Goal: Information Seeking & Learning: Learn about a topic

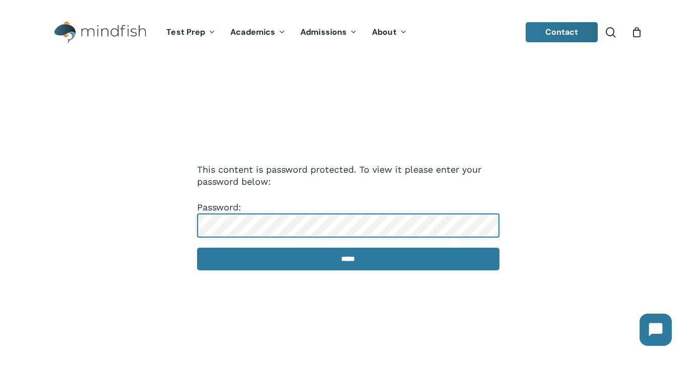
click at [197, 248] on input "*****" at bounding box center [348, 259] width 302 height 23
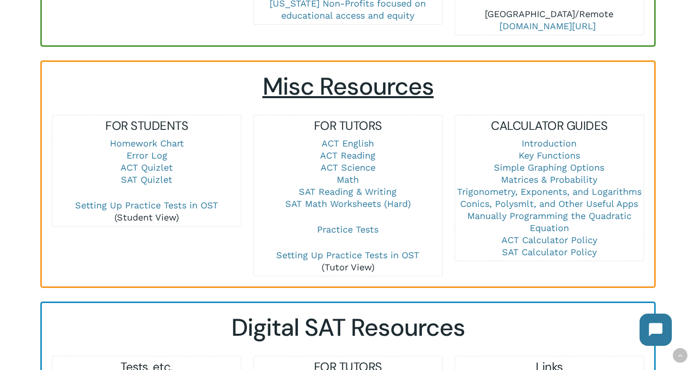
scroll to position [626, 0]
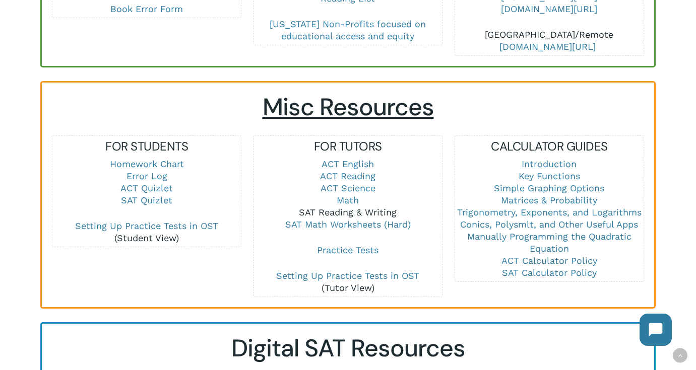
click at [365, 207] on link "SAT Reading & Writing" at bounding box center [348, 212] width 98 height 11
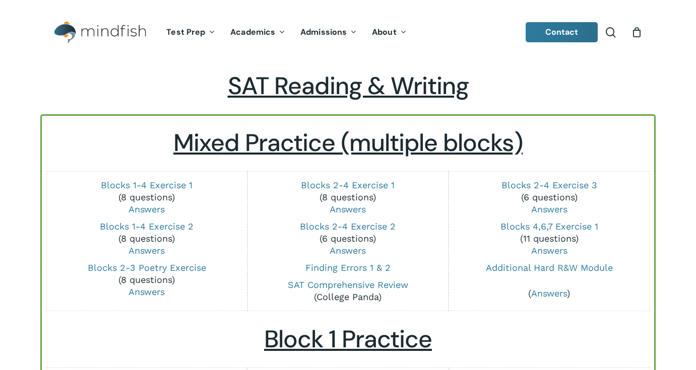
click at [363, 202] on p "Blocks 2-4 Exercise 1 (8 questions) Answers" at bounding box center [348, 197] width 188 height 36
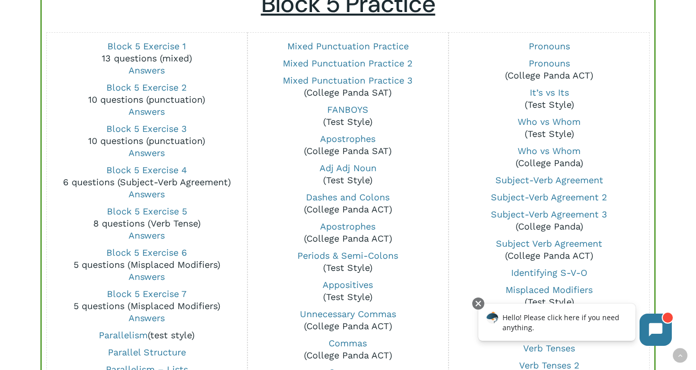
scroll to position [787, 0]
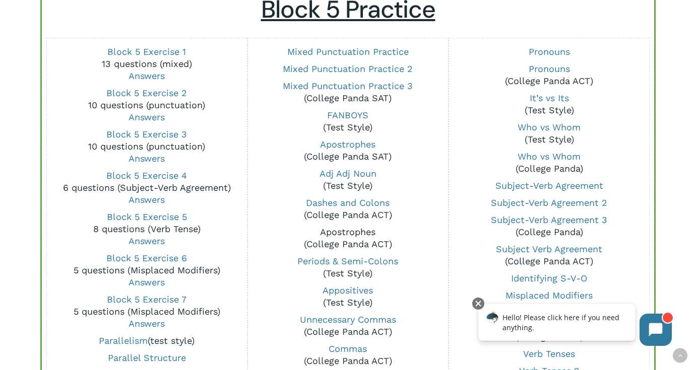
click at [363, 232] on link "Apostrophes" at bounding box center [347, 232] width 55 height 11
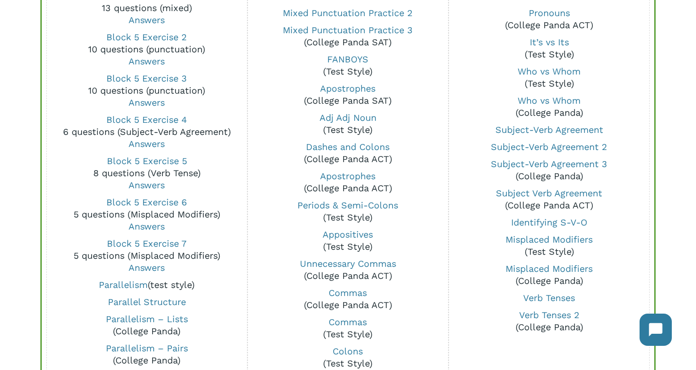
scroll to position [844, 0]
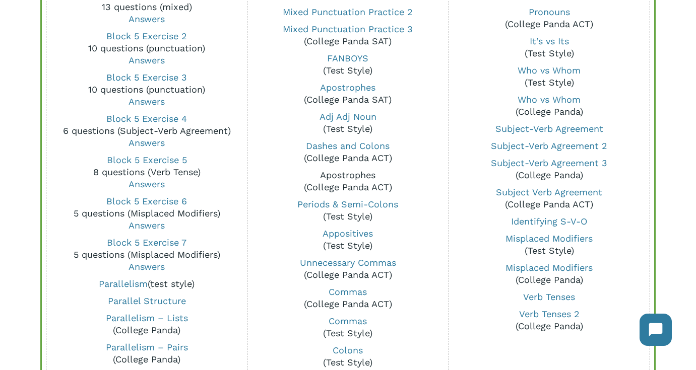
click at [357, 175] on link "Apostrophes" at bounding box center [347, 175] width 55 height 11
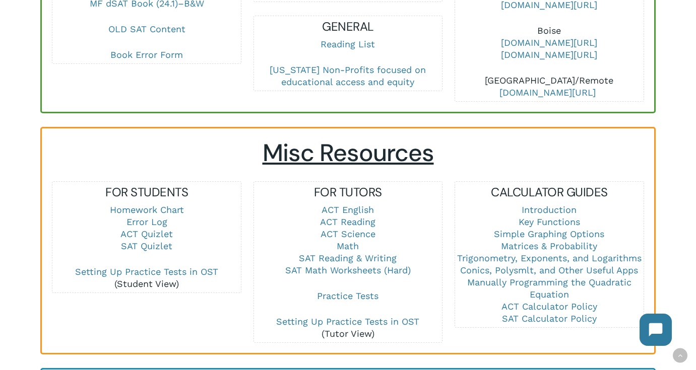
scroll to position [592, 0]
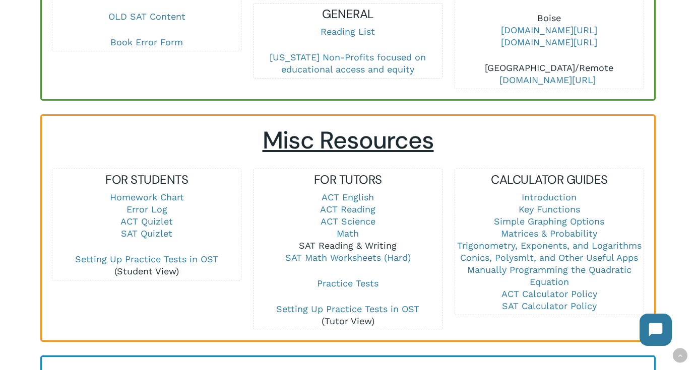
click at [342, 240] on link "SAT Reading & Writing" at bounding box center [348, 245] width 98 height 11
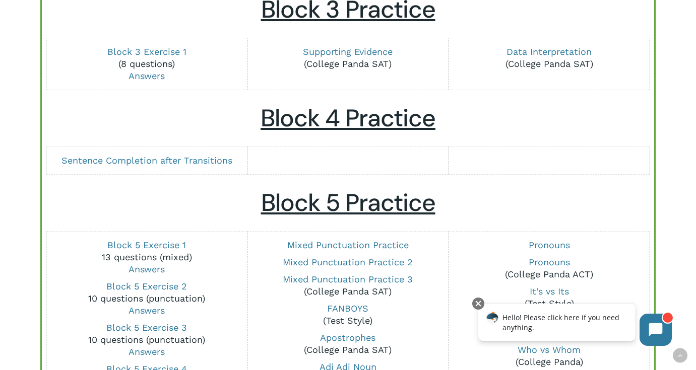
scroll to position [592, 0]
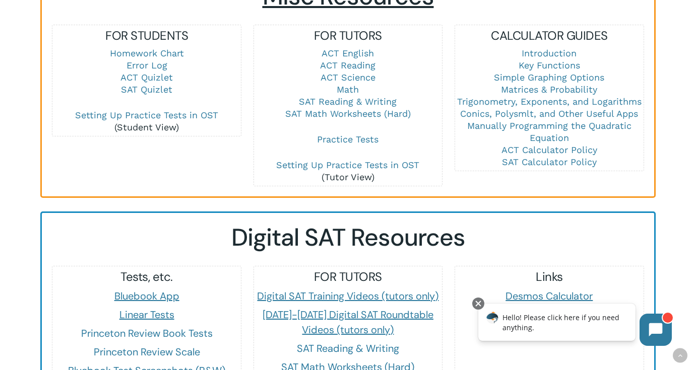
scroll to position [739, 0]
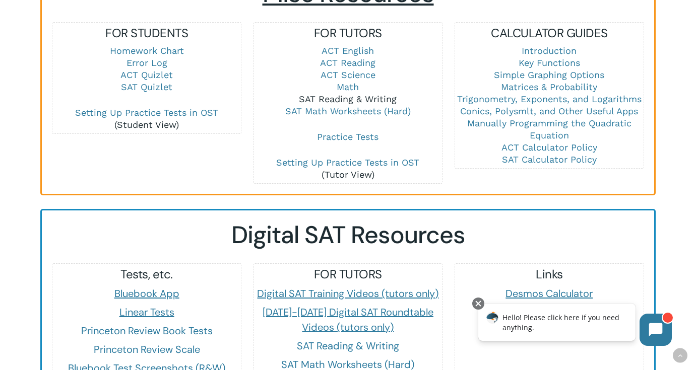
click at [336, 94] on link "SAT Reading & Writing" at bounding box center [348, 99] width 98 height 11
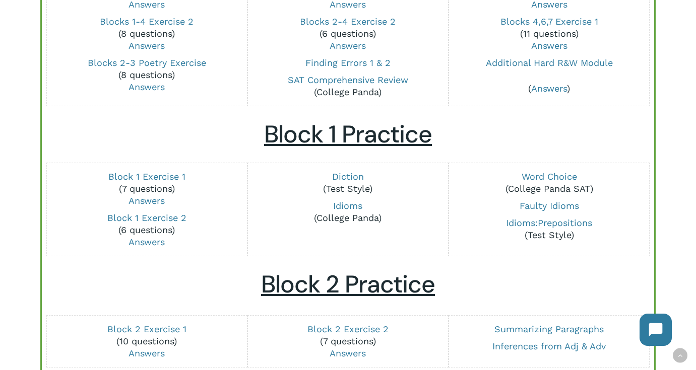
scroll to position [266, 0]
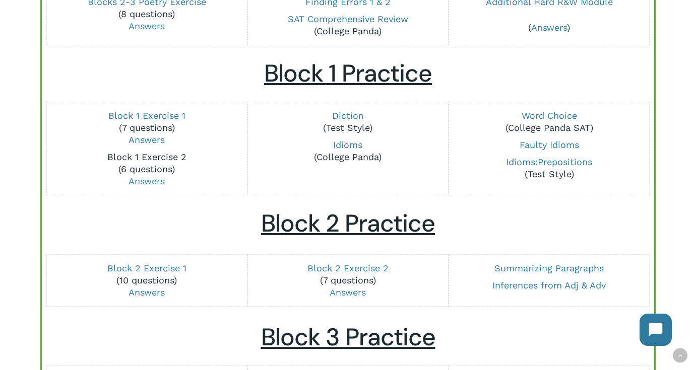
click at [165, 159] on link "Block 1 Exercise 2" at bounding box center [146, 157] width 79 height 11
